Goal: Task Accomplishment & Management: Use online tool/utility

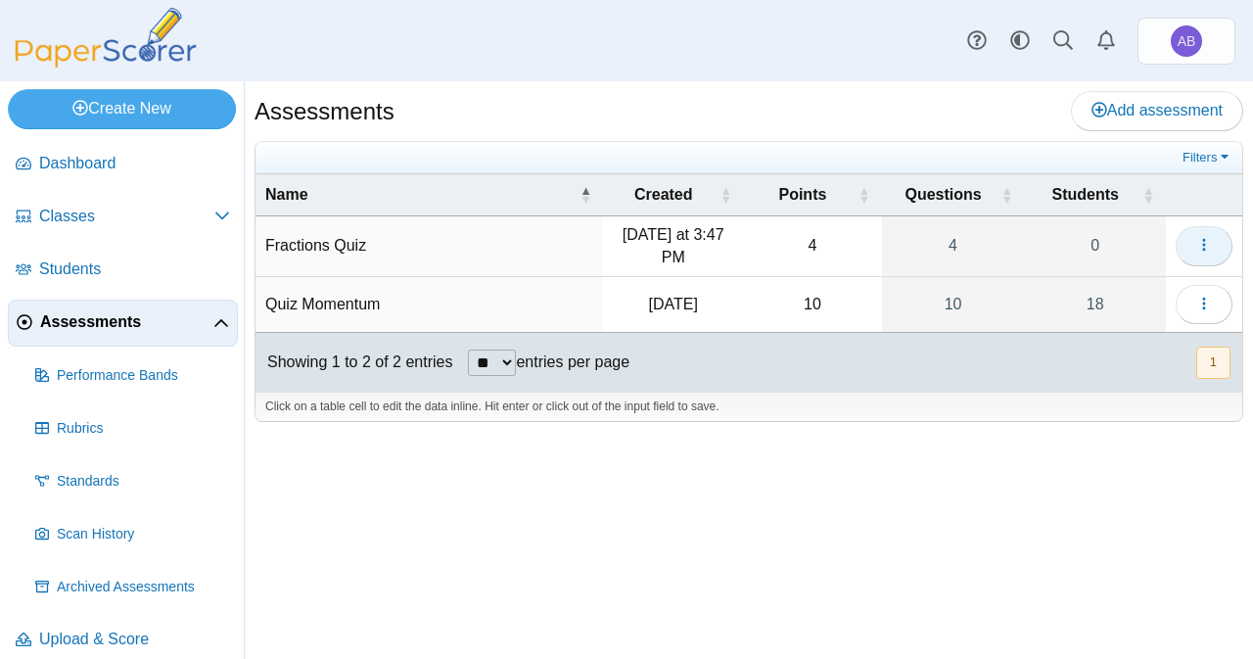
click at [1210, 242] on icon "button" at bounding box center [1204, 245] width 16 height 16
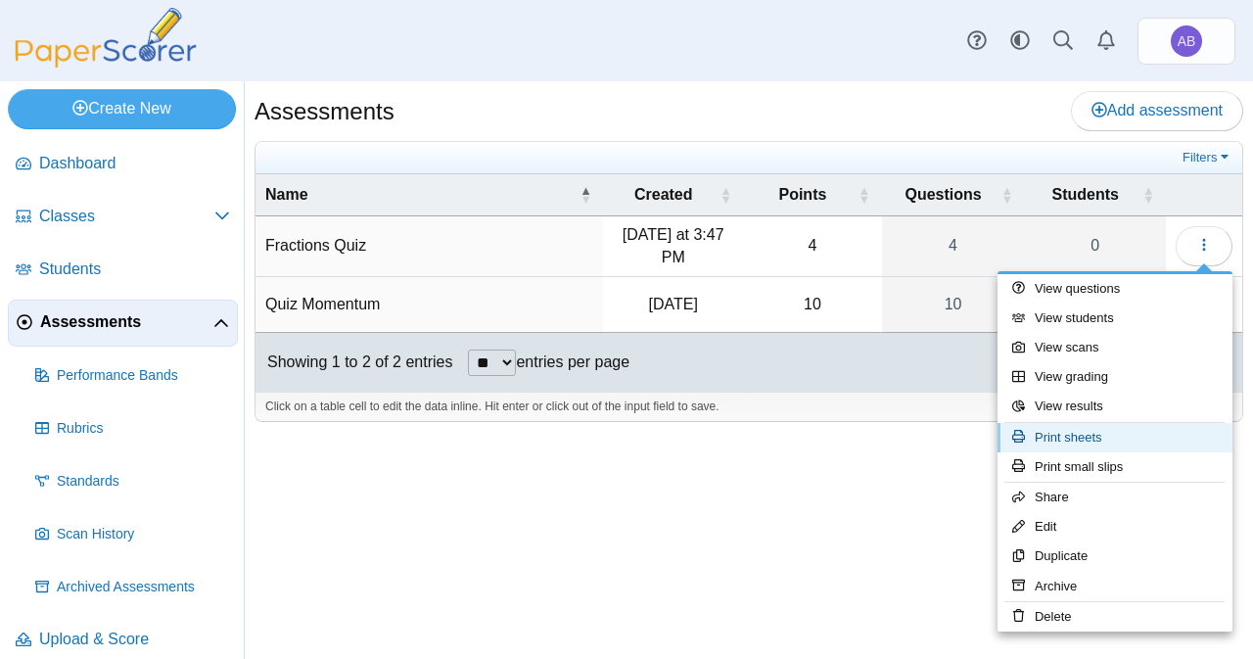
click at [1108, 443] on link "Print sheets" at bounding box center [1115, 437] width 235 height 29
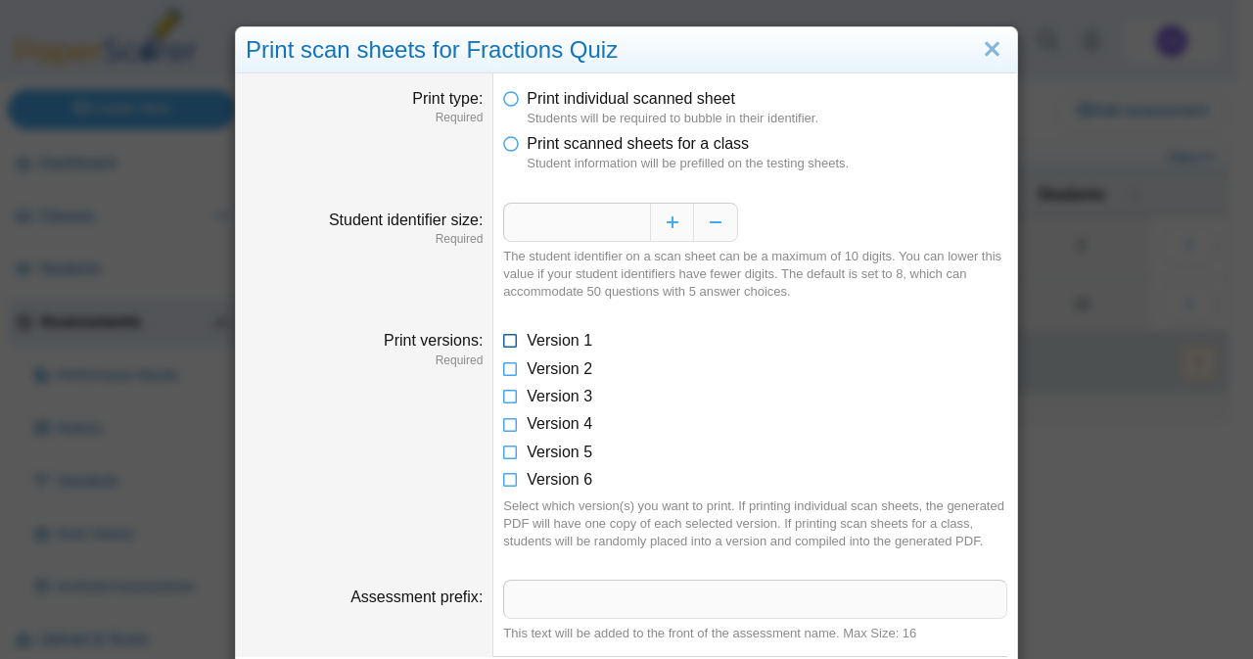
click at [507, 340] on icon at bounding box center [511, 337] width 16 height 14
click at [507, 360] on icon at bounding box center [511, 365] width 16 height 14
click at [507, 398] on icon at bounding box center [511, 393] width 16 height 14
click at [505, 424] on icon at bounding box center [511, 420] width 16 height 14
click at [503, 454] on icon at bounding box center [511, 449] width 16 height 14
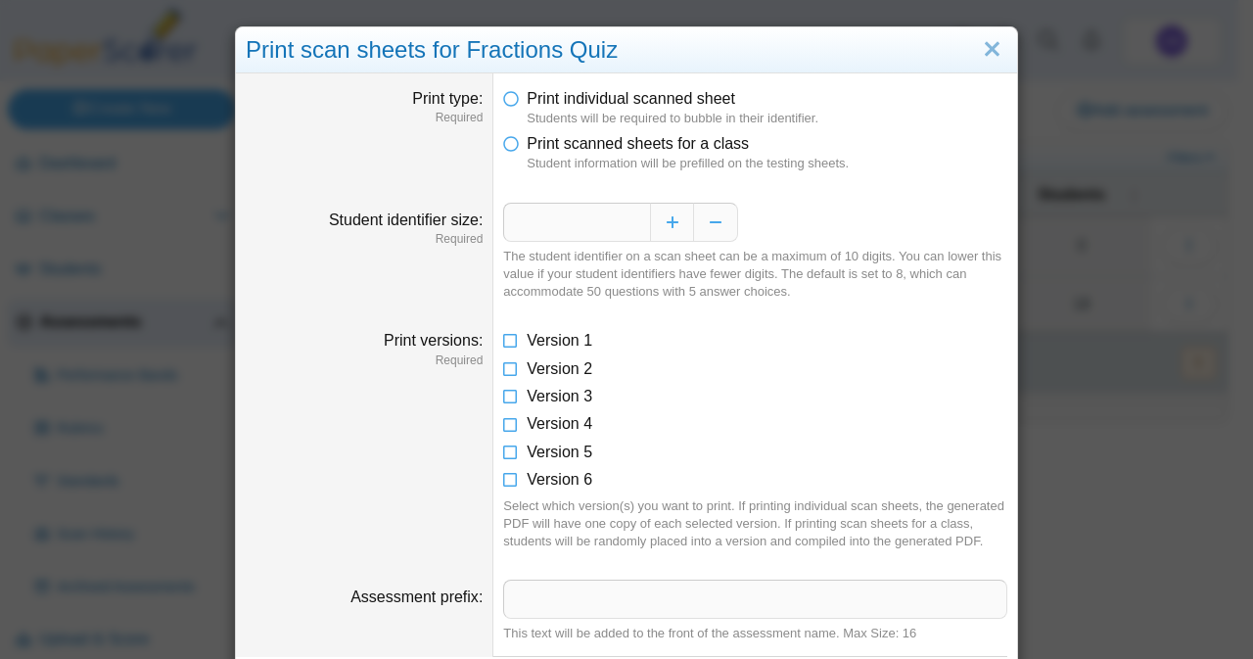
click at [500, 492] on dd "Version 1 Version 2 Version 3 Version 4 Version 5 Version 6 Select which versio…" at bounding box center [755, 440] width 524 height 250
click at [503, 479] on icon at bounding box center [511, 476] width 16 height 14
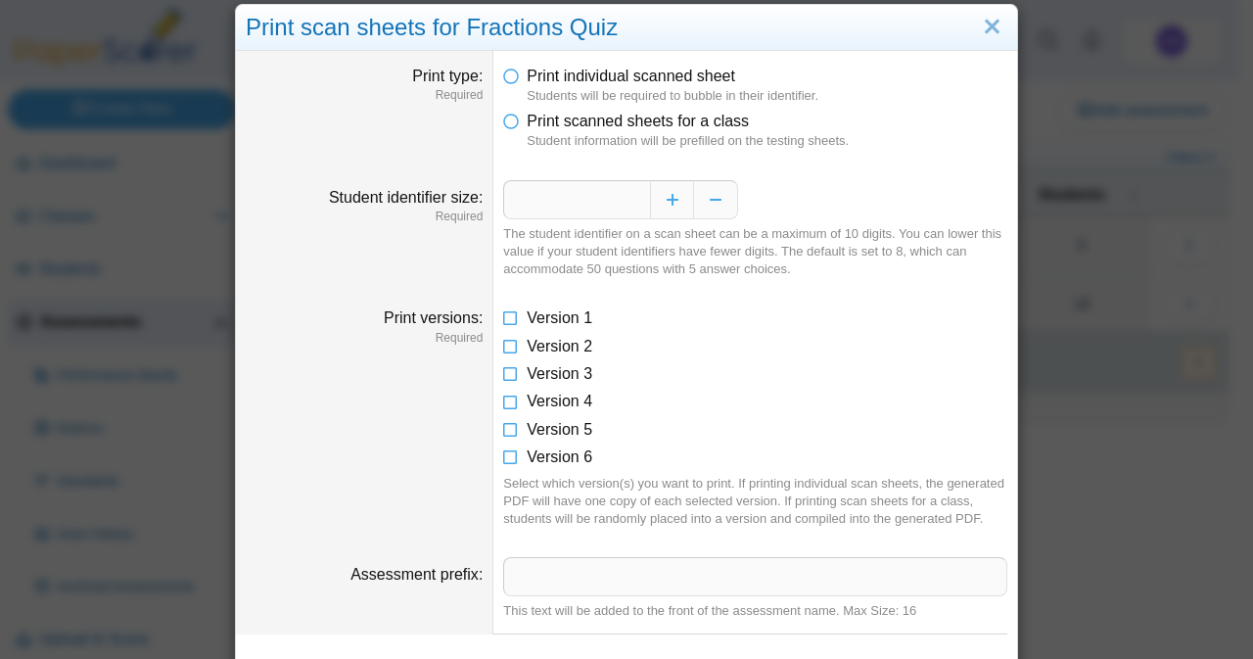
scroll to position [455, 0]
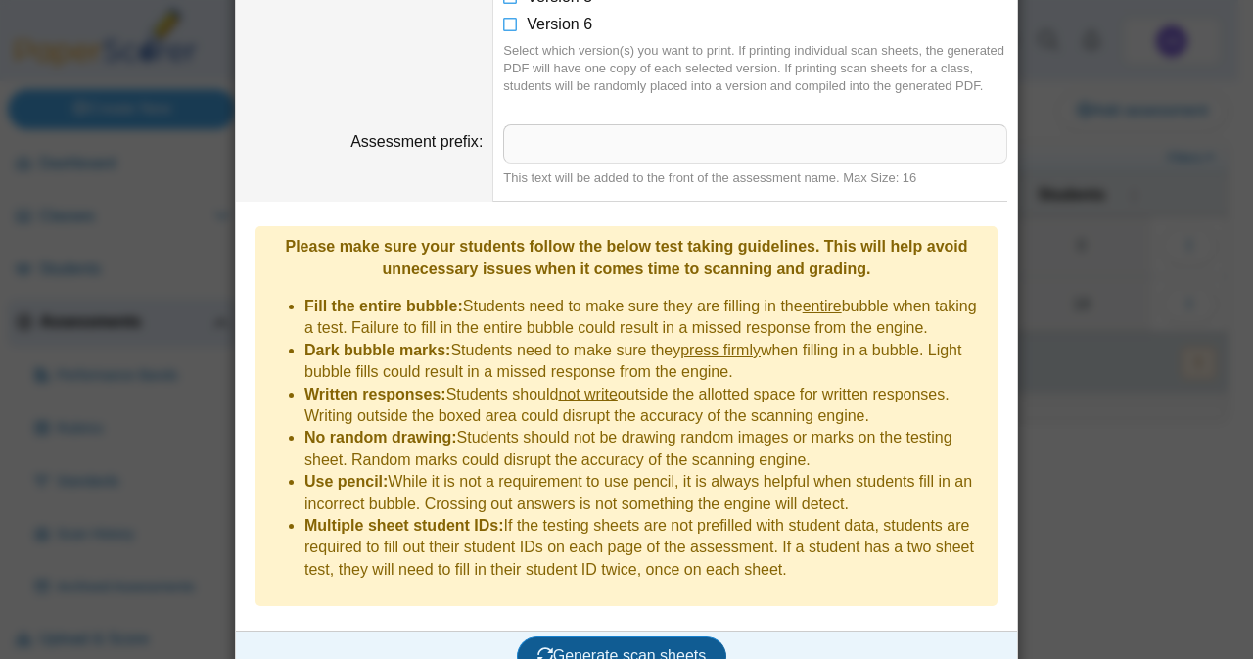
click at [574, 647] on span "Generate scan sheets" at bounding box center [622, 655] width 169 height 17
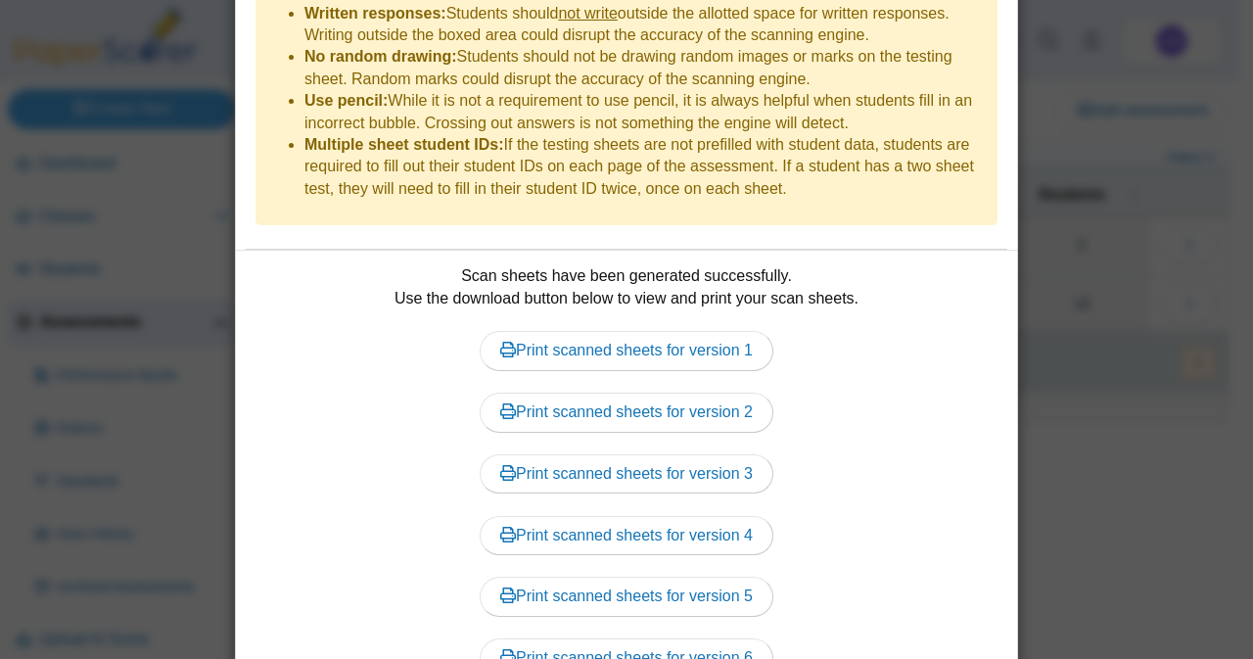
scroll to position [837, 0]
click at [627, 330] on link "Print scanned sheets for version 1" at bounding box center [627, 349] width 294 height 39
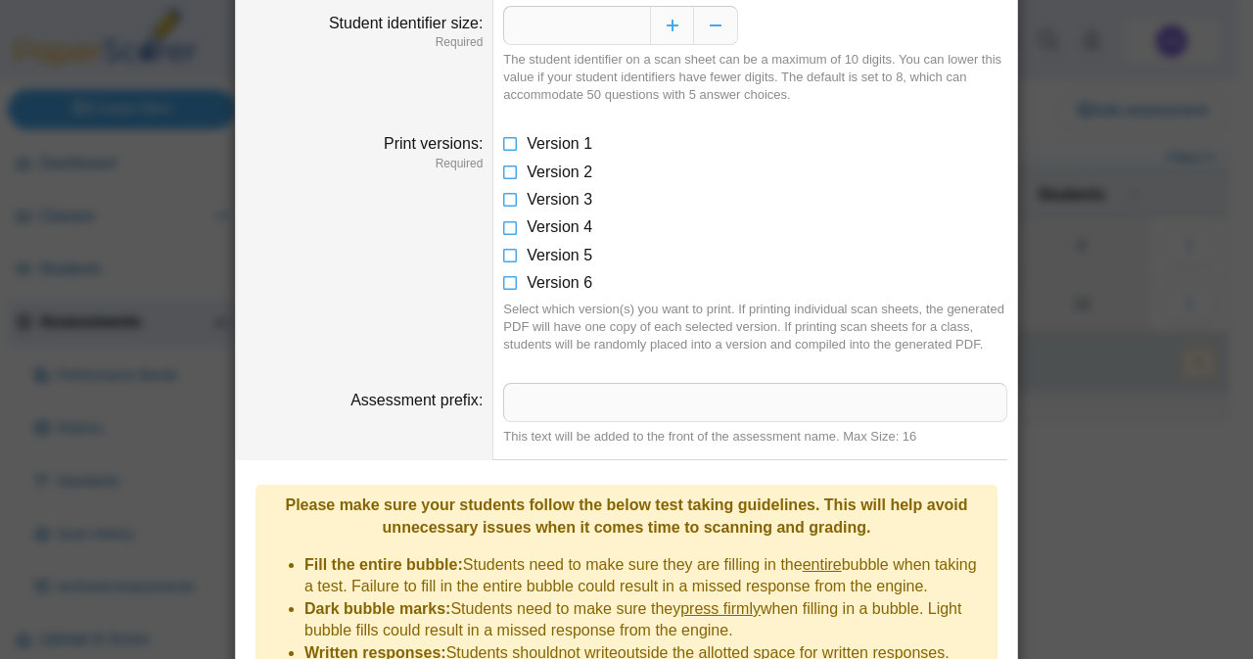
scroll to position [0, 0]
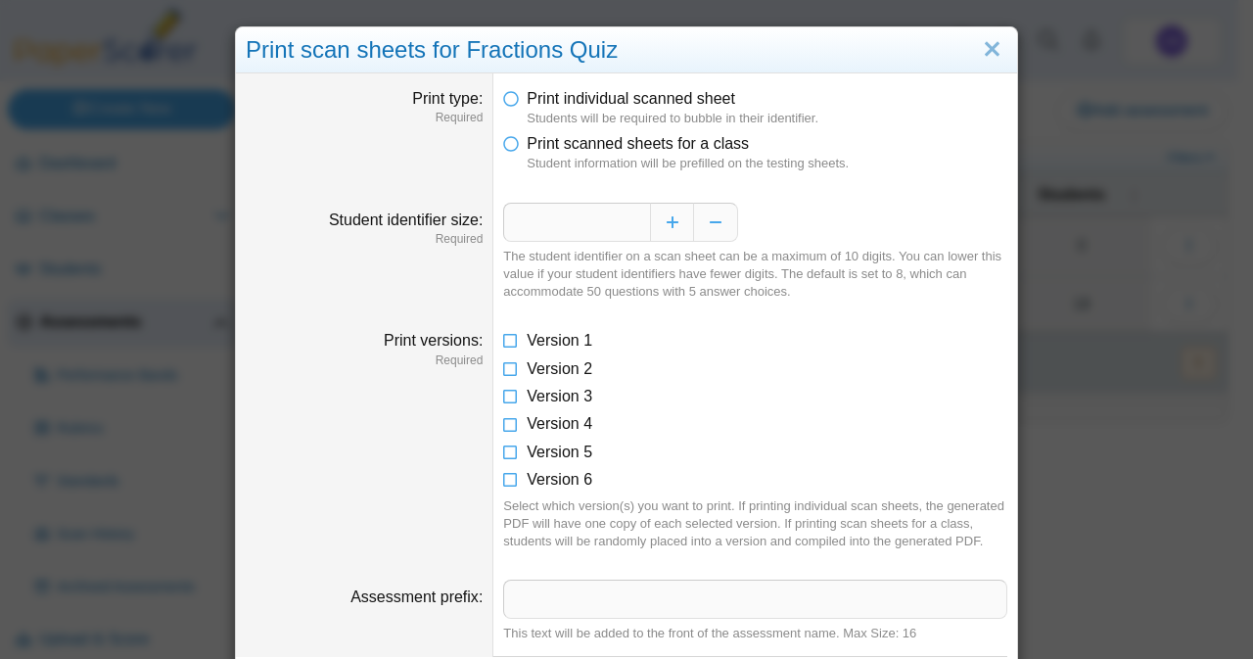
click at [493, 149] on dd "Print individual scanned sheet Students will be required to bubble in their ide…" at bounding box center [755, 130] width 524 height 115
click at [503, 140] on icon at bounding box center [511, 140] width 16 height 14
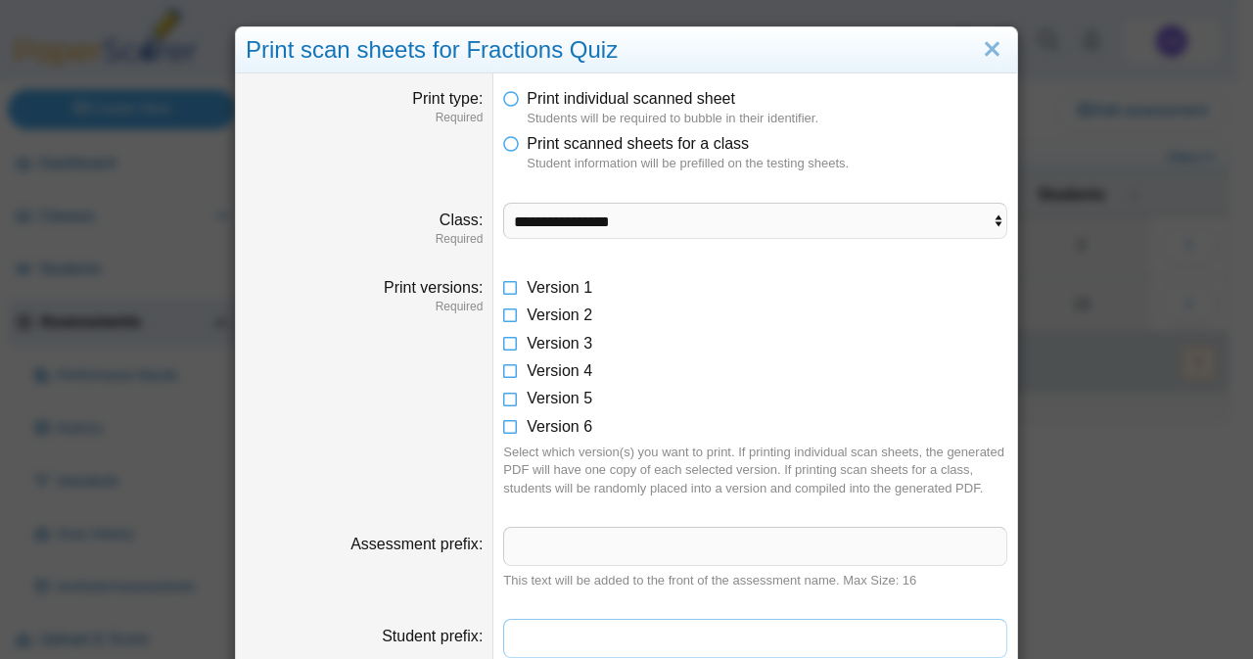
scroll to position [153, 0]
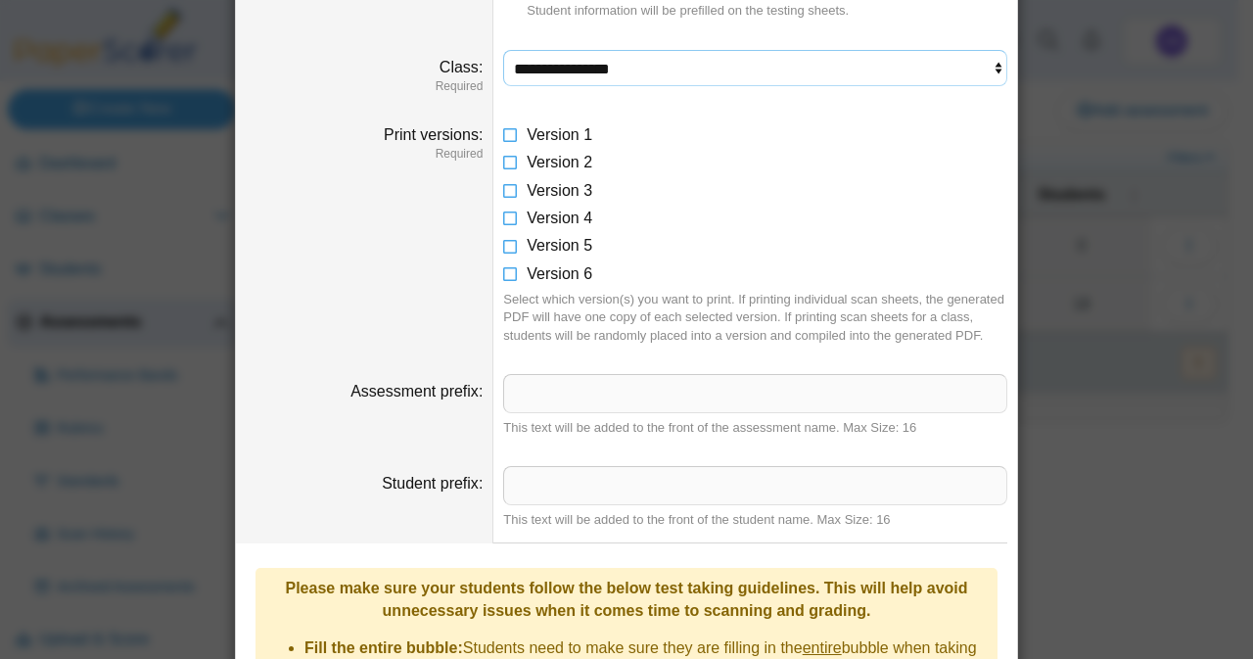
click at [556, 70] on select "**********" at bounding box center [755, 68] width 504 height 37
select select "**********"
click at [503, 50] on select "**********" at bounding box center [755, 68] width 504 height 37
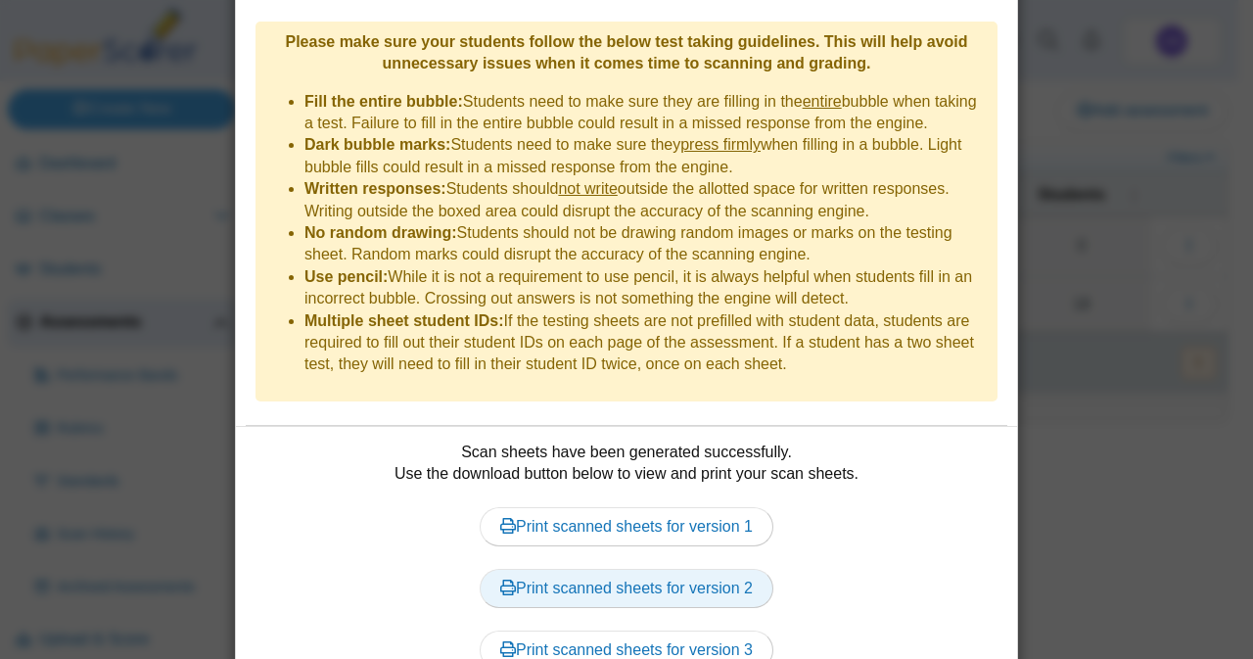
scroll to position [1034, 0]
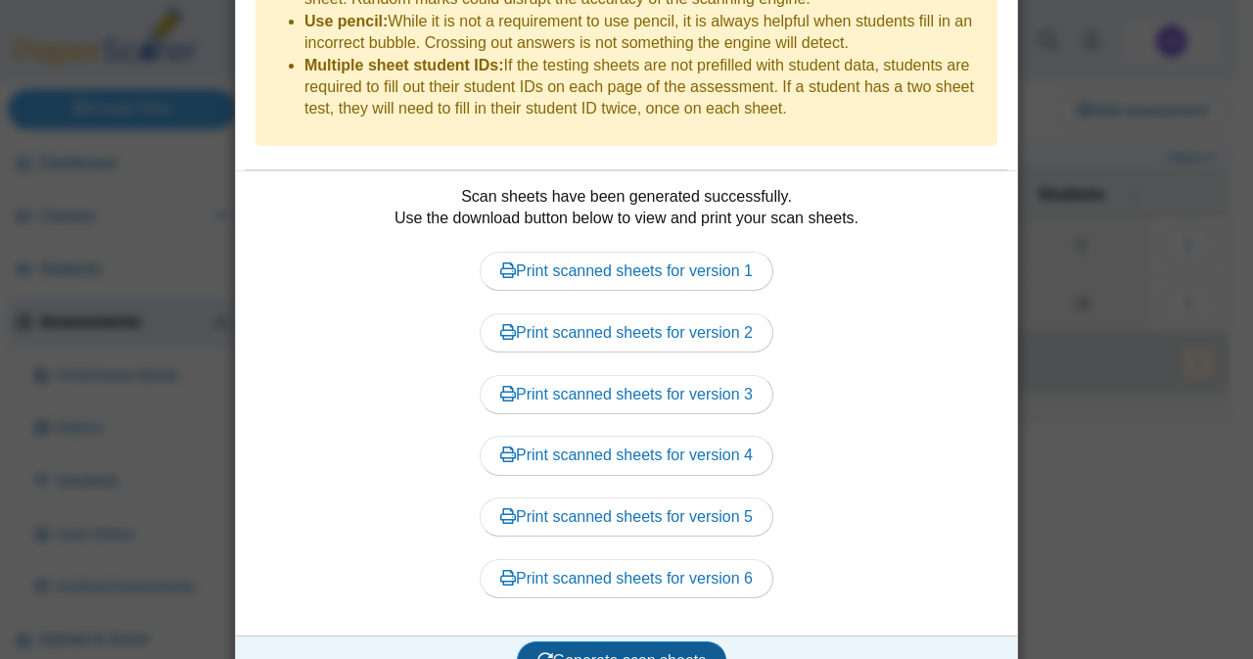
click at [608, 641] on button "Generate scan sheets" at bounding box center [622, 660] width 211 height 39
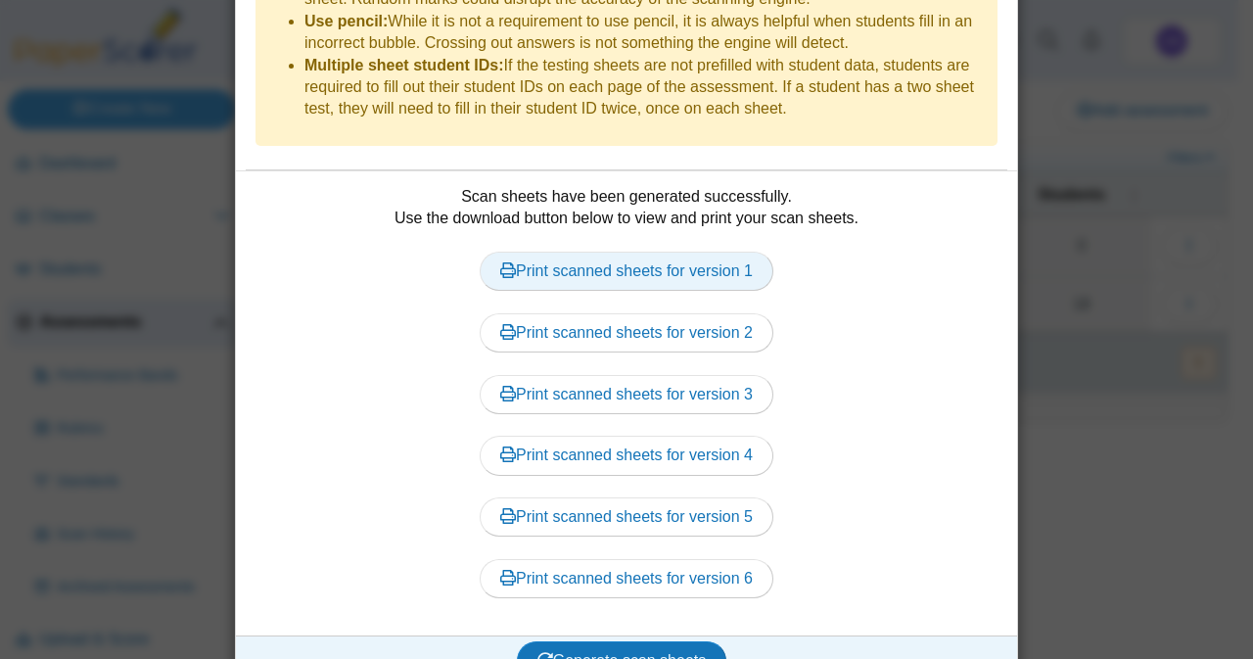
click at [660, 252] on link "Print scanned sheets for version 1" at bounding box center [627, 271] width 294 height 39
click at [500, 262] on icon at bounding box center [508, 270] width 16 height 16
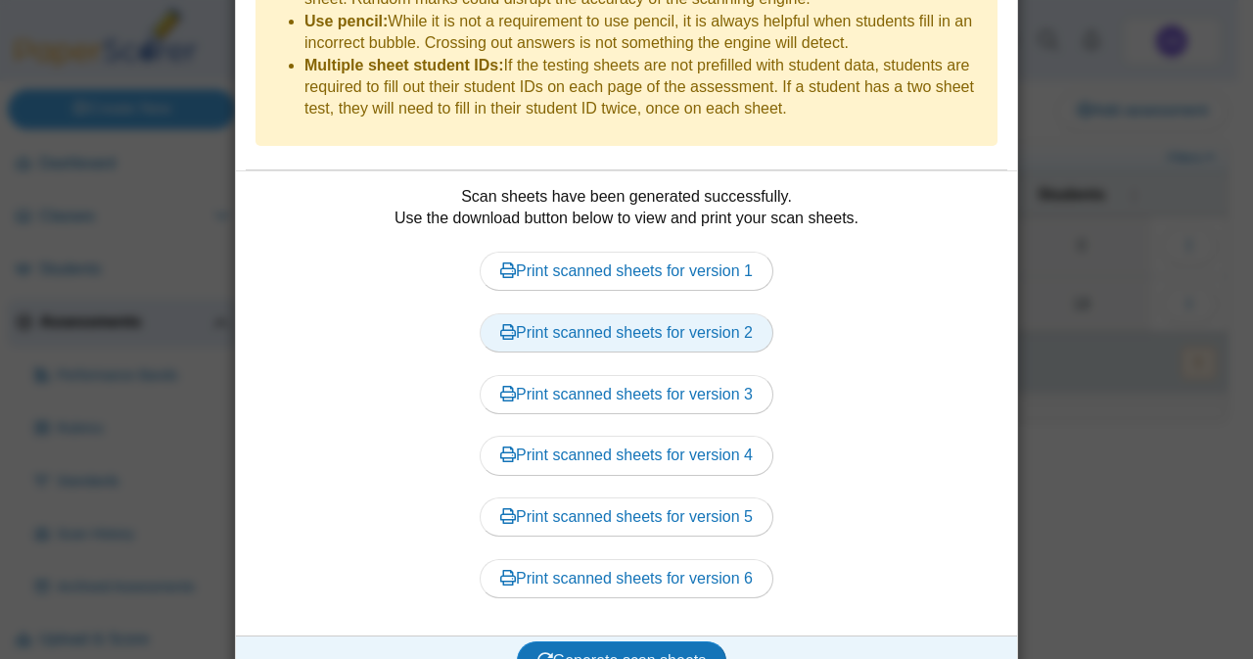
click at [613, 313] on link "Print scanned sheets for version 2" at bounding box center [627, 332] width 294 height 39
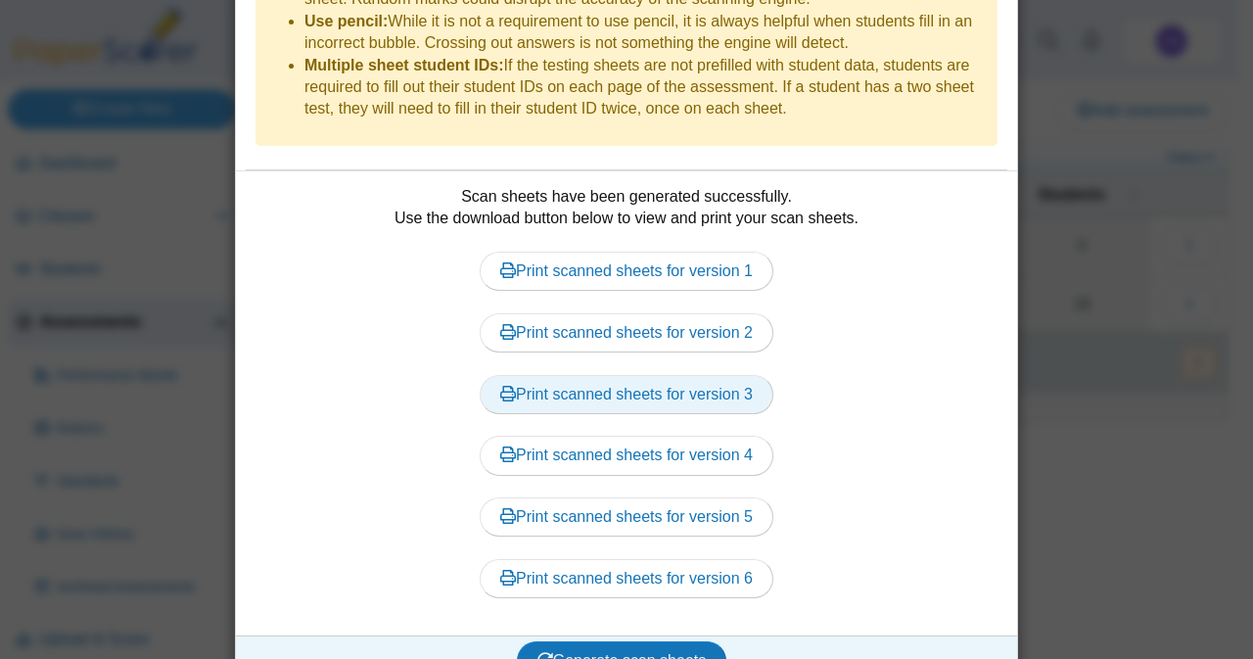
click at [697, 375] on link "Print scanned sheets for version 3" at bounding box center [627, 394] width 294 height 39
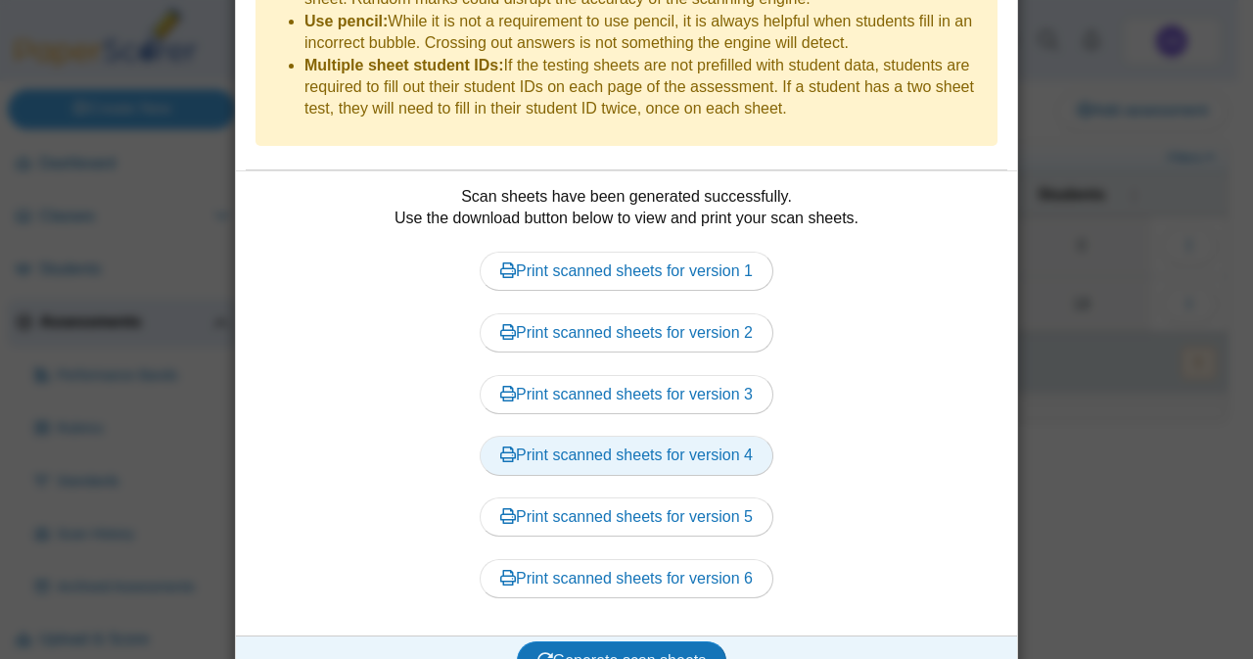
click at [689, 436] on link "Print scanned sheets for version 4" at bounding box center [627, 455] width 294 height 39
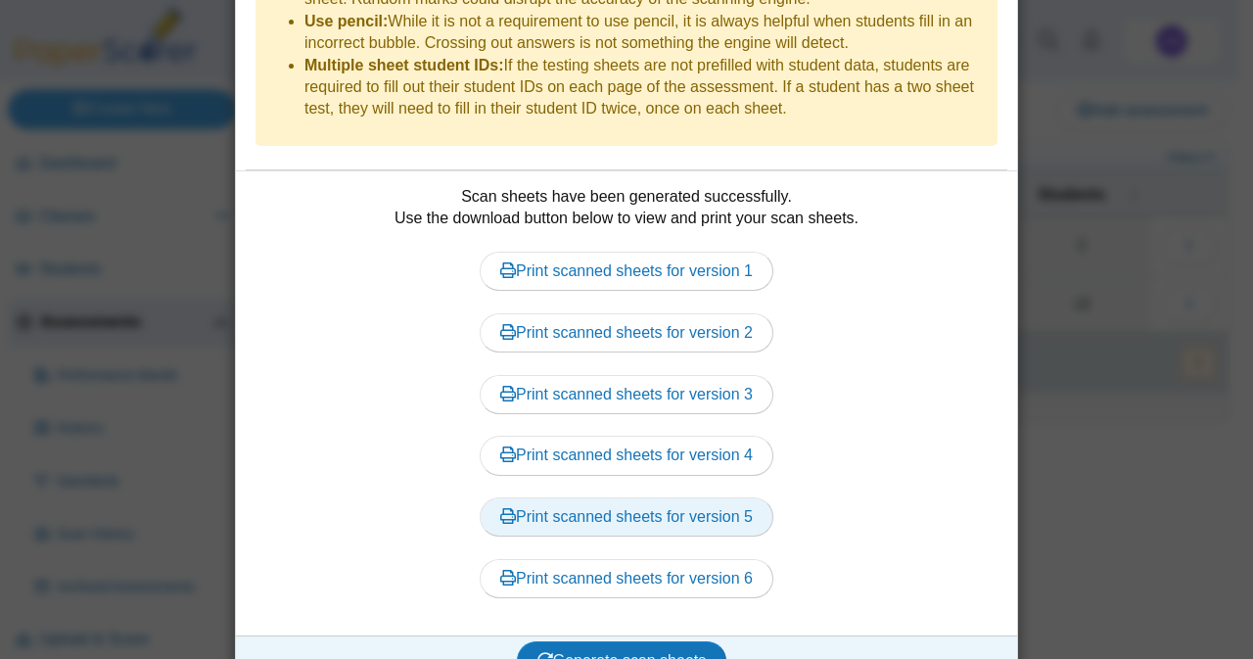
click at [607, 497] on link "Print scanned sheets for version 5" at bounding box center [627, 516] width 294 height 39
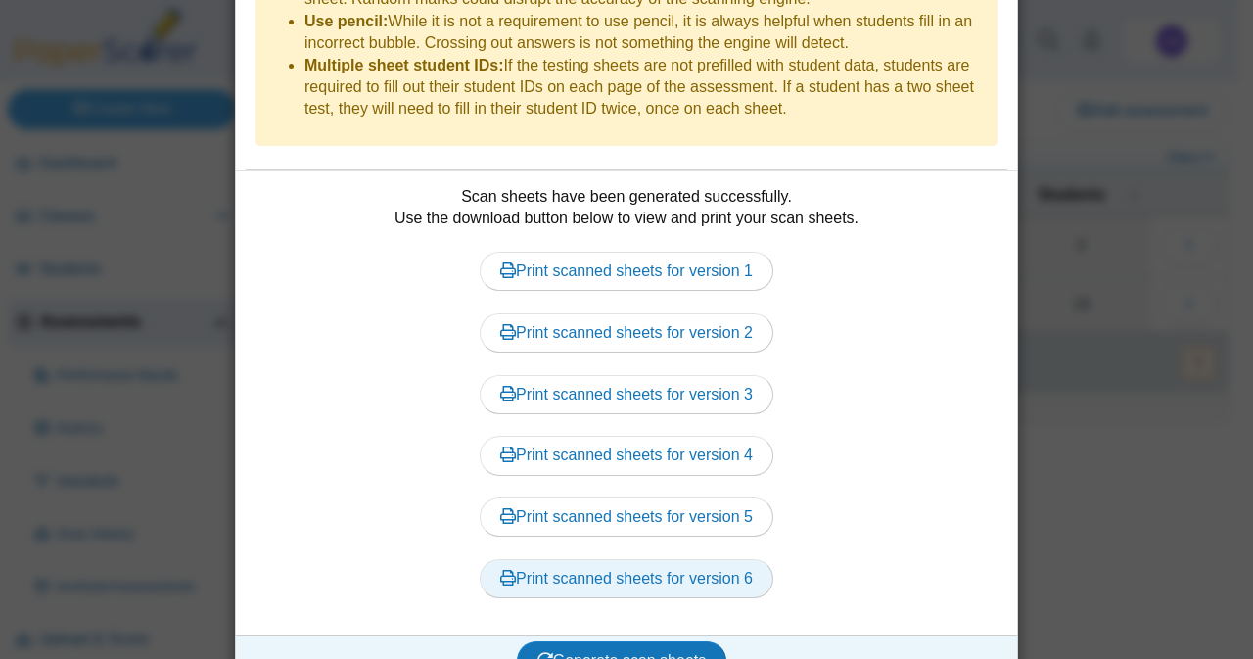
click at [584, 559] on link "Print scanned sheets for version 6" at bounding box center [627, 578] width 294 height 39
